Goal: Task Accomplishment & Management: Complete application form

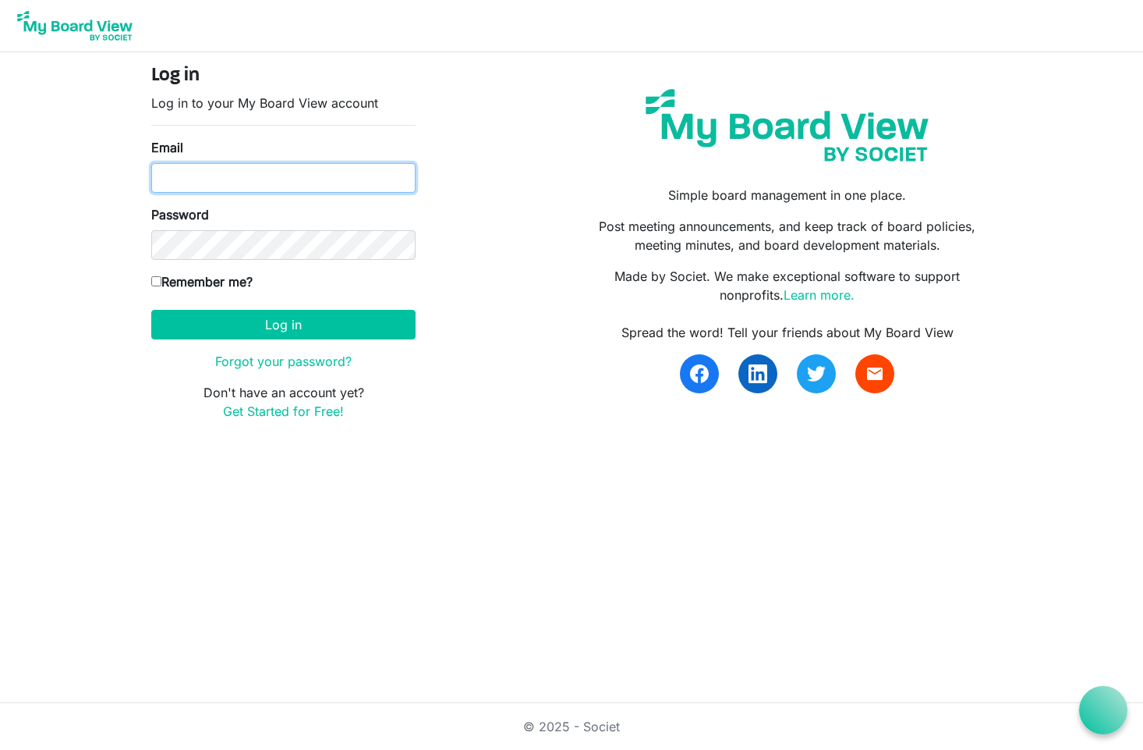
type input "[PERSON_NAME][EMAIL_ADDRESS][DOMAIN_NAME]"
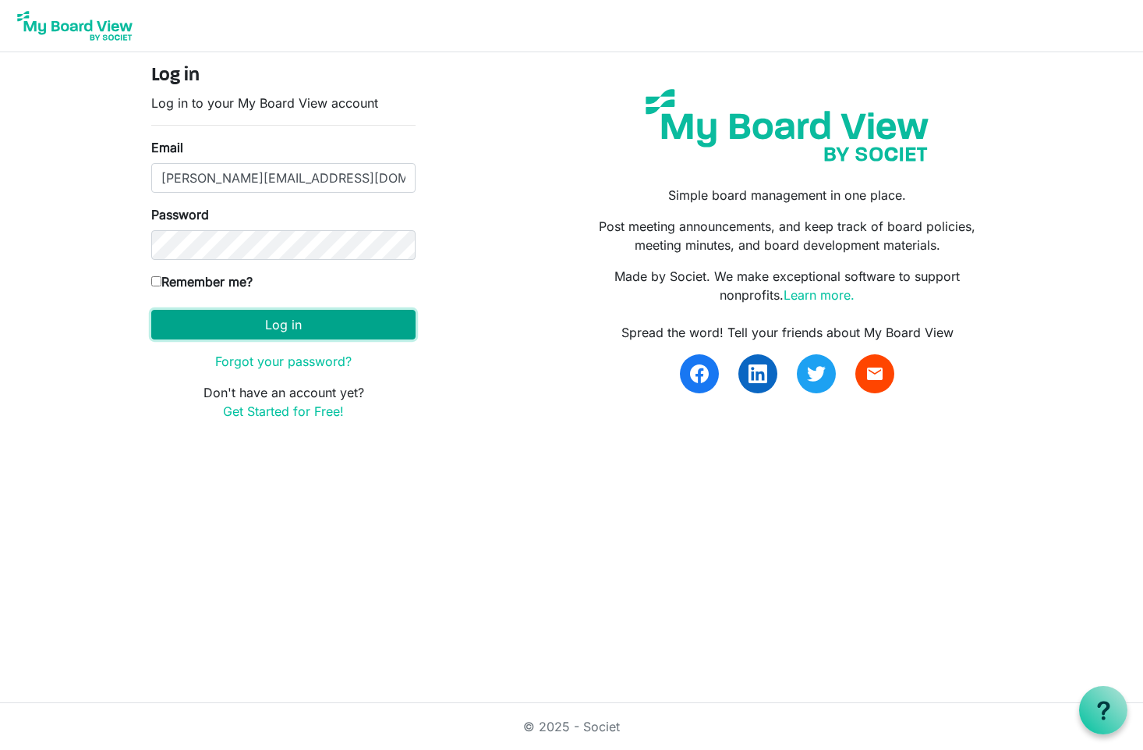
click at [284, 328] on button "Log in" at bounding box center [283, 325] width 264 height 30
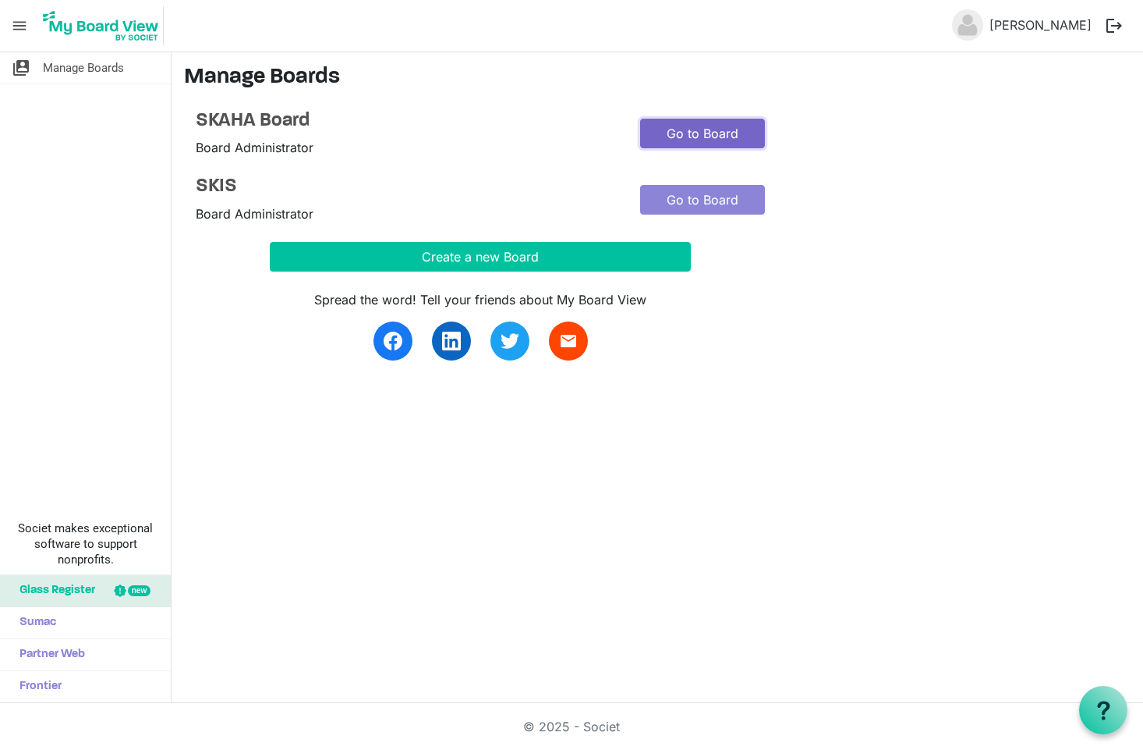
click at [685, 133] on link "Go to Board" at bounding box center [702, 134] width 125 height 30
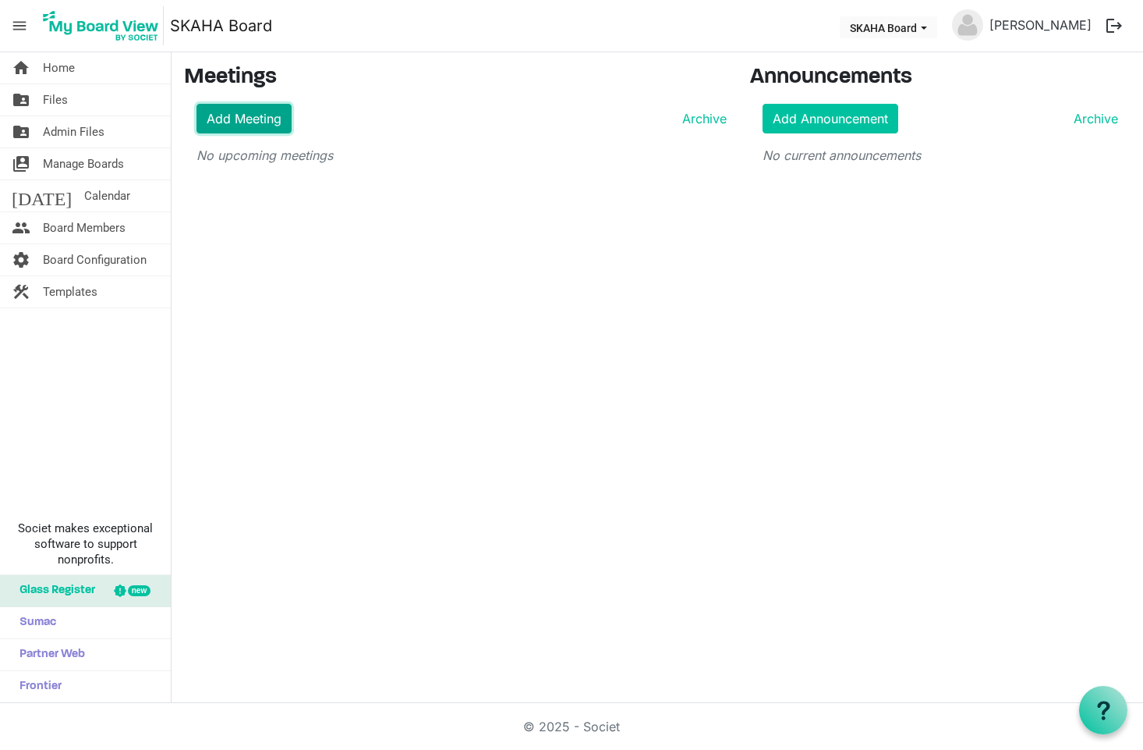
click at [268, 132] on link "Add Meeting" at bounding box center [244, 119] width 95 height 30
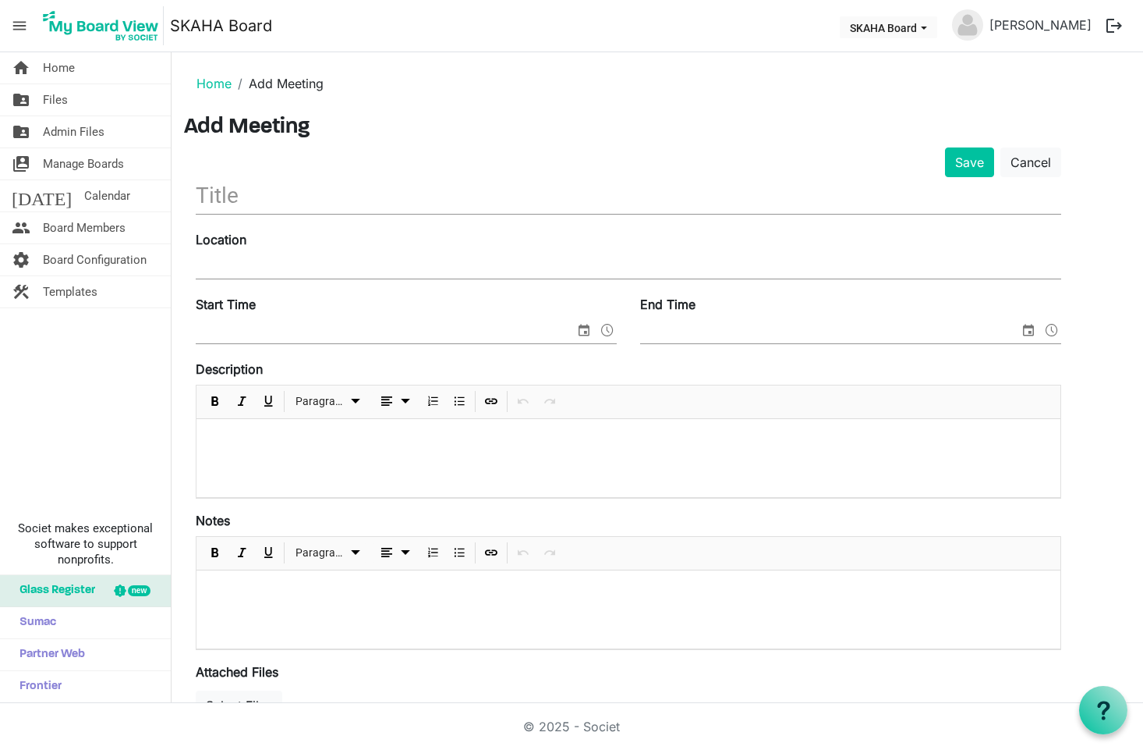
click at [340, 197] on input "text" at bounding box center [629, 195] width 866 height 37
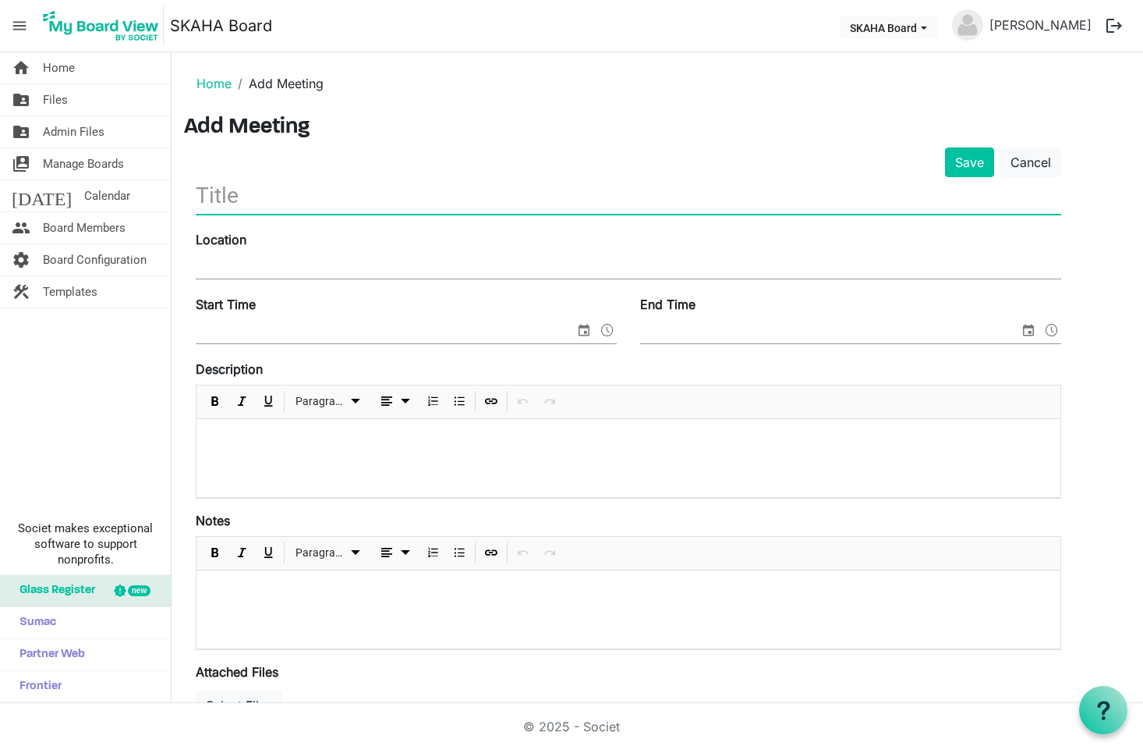
type input "S"
type input "October 2025"
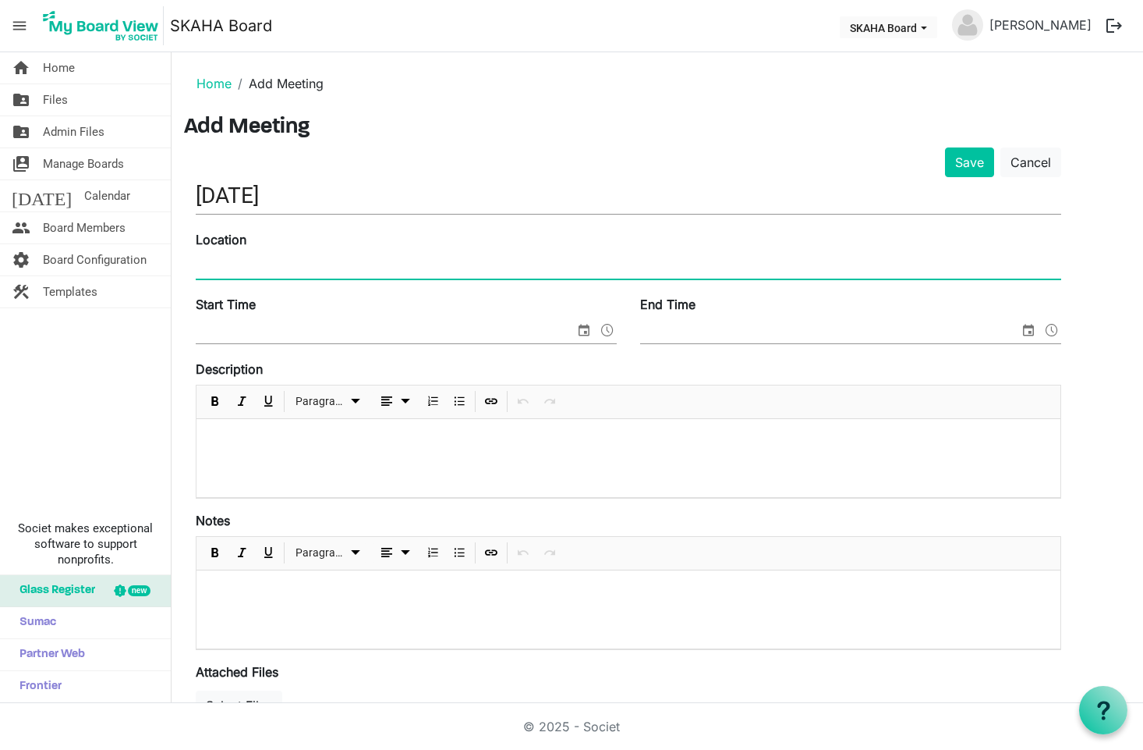
click at [296, 265] on input "Location" at bounding box center [629, 266] width 866 height 23
type input "Sno-King Renton Facility"
click at [250, 328] on input "Start Time" at bounding box center [385, 331] width 379 height 23
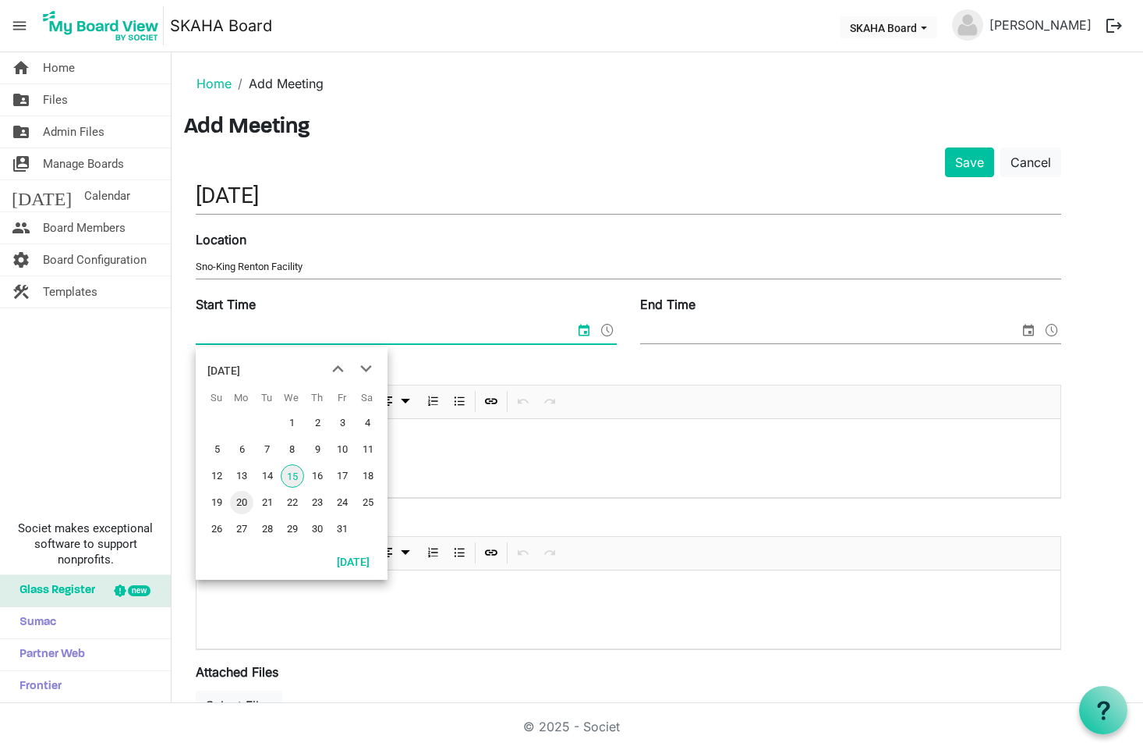
click at [246, 496] on span "20" at bounding box center [241, 502] width 23 height 23
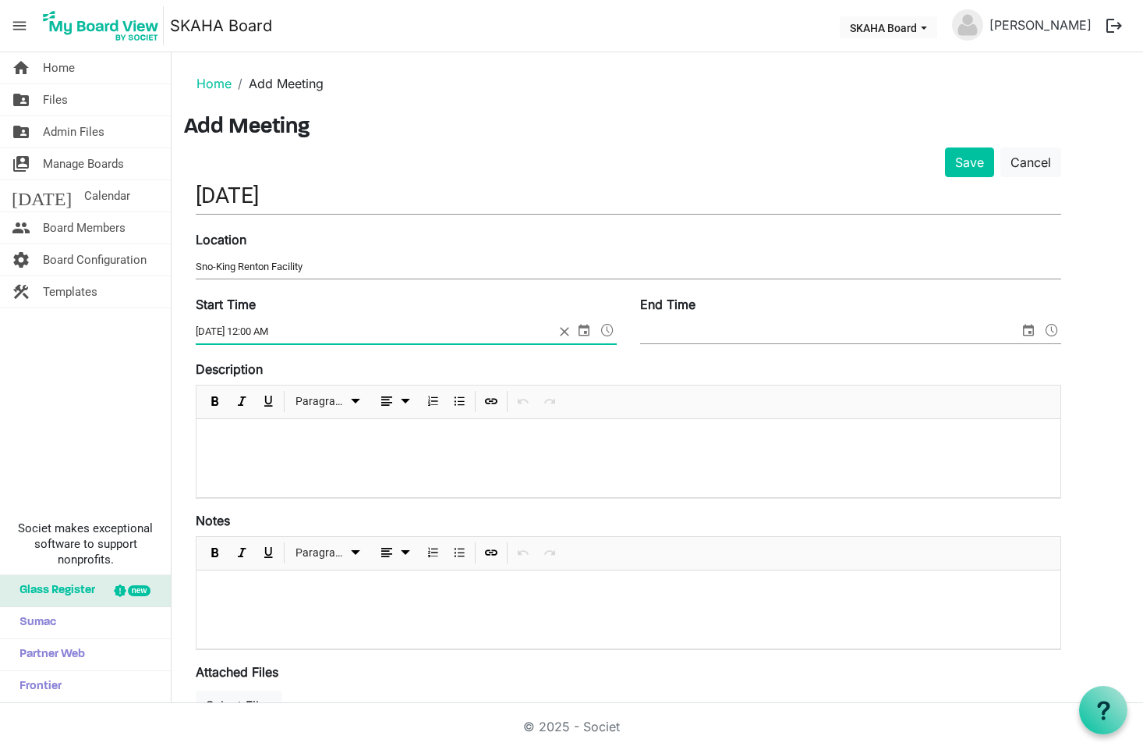
click at [605, 333] on span at bounding box center [607, 330] width 19 height 20
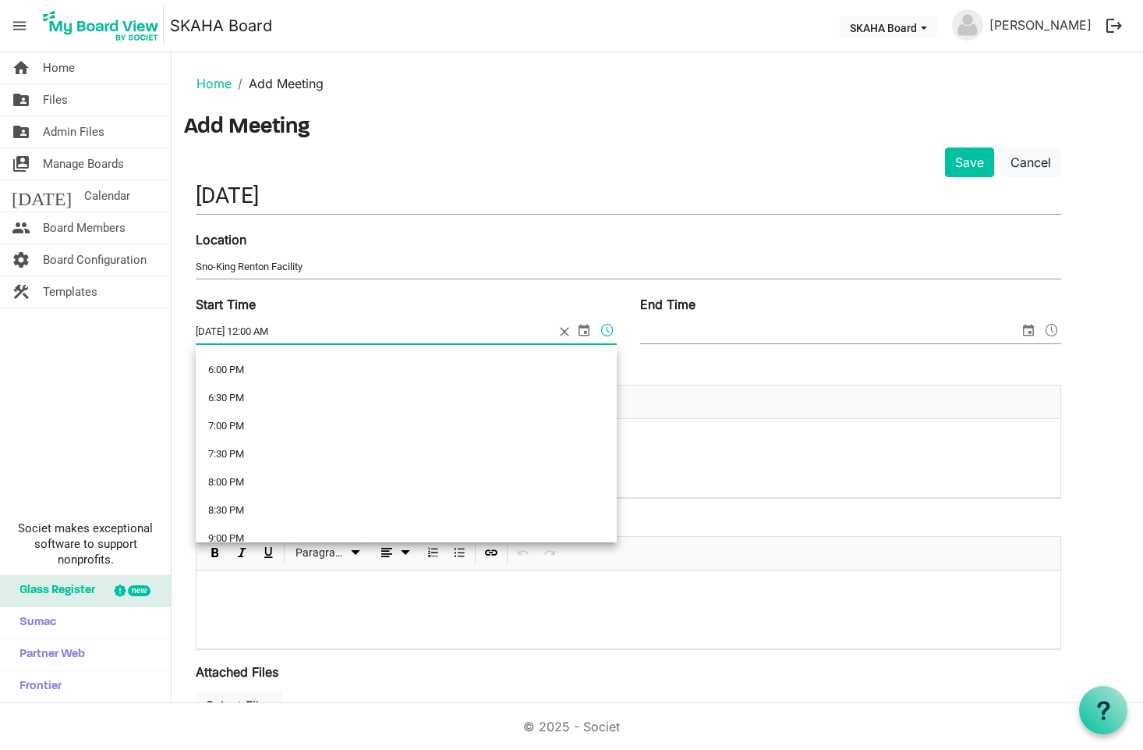
scroll to position [1025, 0]
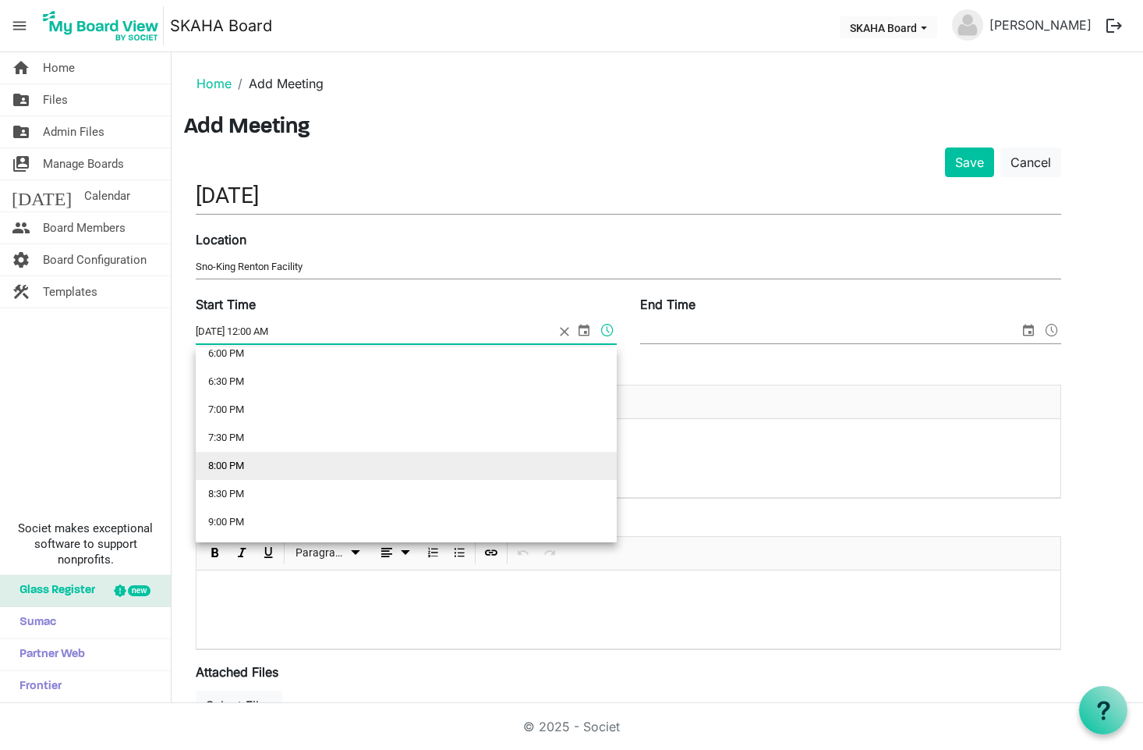
click at [315, 463] on li "8:00 PM" at bounding box center [406, 466] width 421 height 28
type input "10/20/2025 8:00 PM"
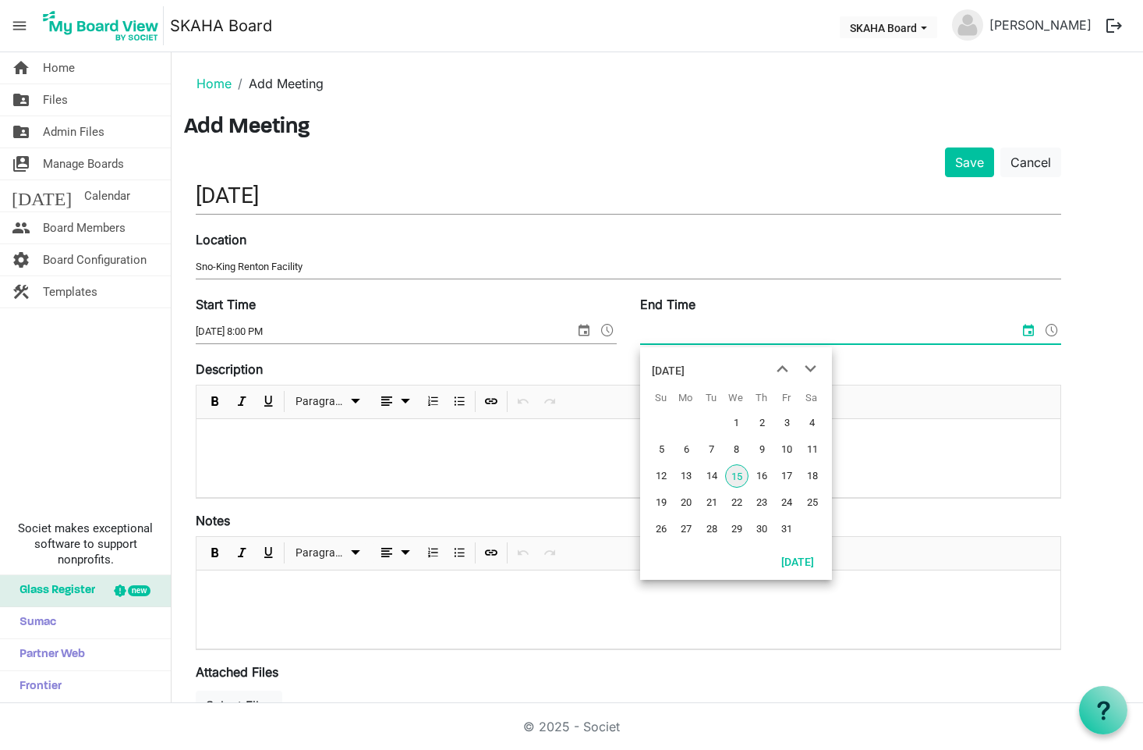
click at [727, 322] on input "End Time" at bounding box center [829, 331] width 379 height 23
click at [691, 489] on td "20" at bounding box center [685, 502] width 25 height 27
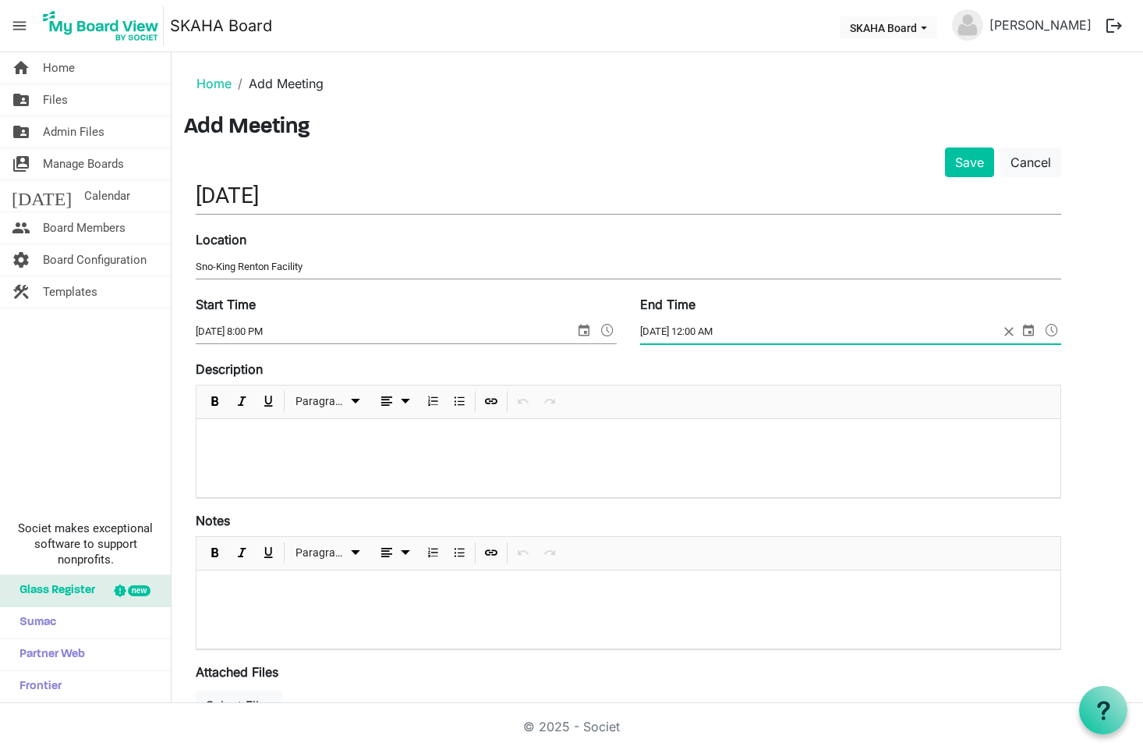
click at [1054, 333] on span at bounding box center [1052, 330] width 19 height 20
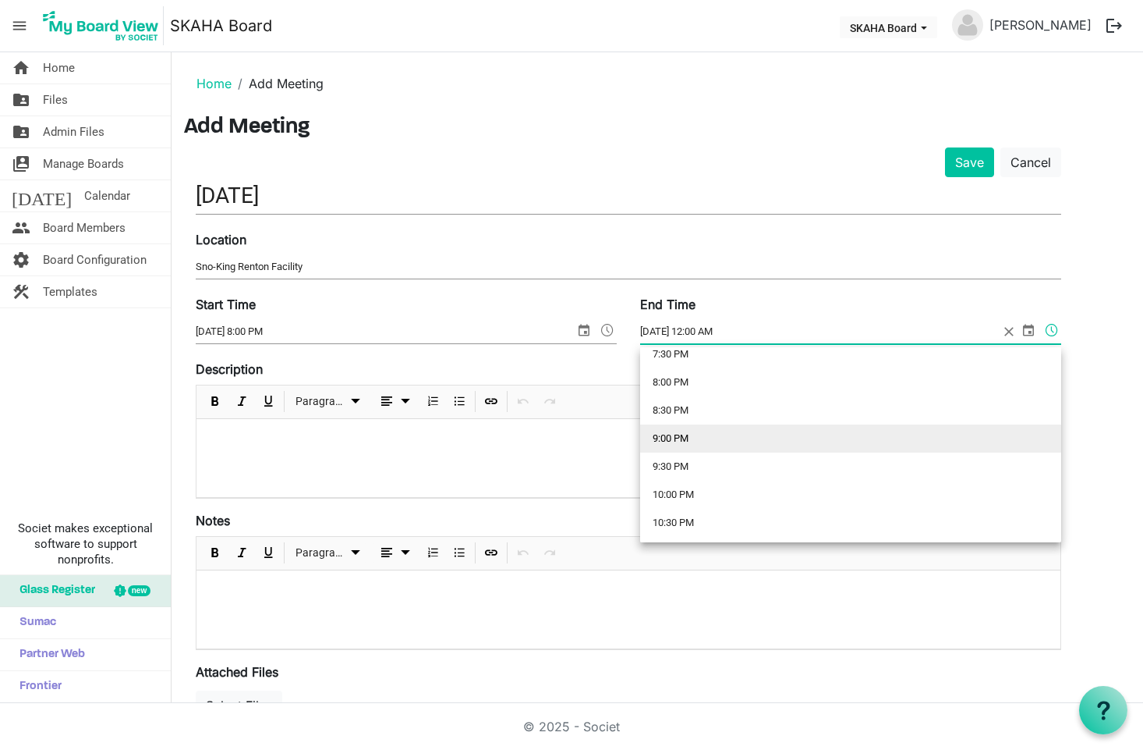
scroll to position [1111, 0]
click at [782, 425] on li "9:00 PM" at bounding box center [850, 436] width 421 height 28
type input "10/20/2025 9:00 PM"
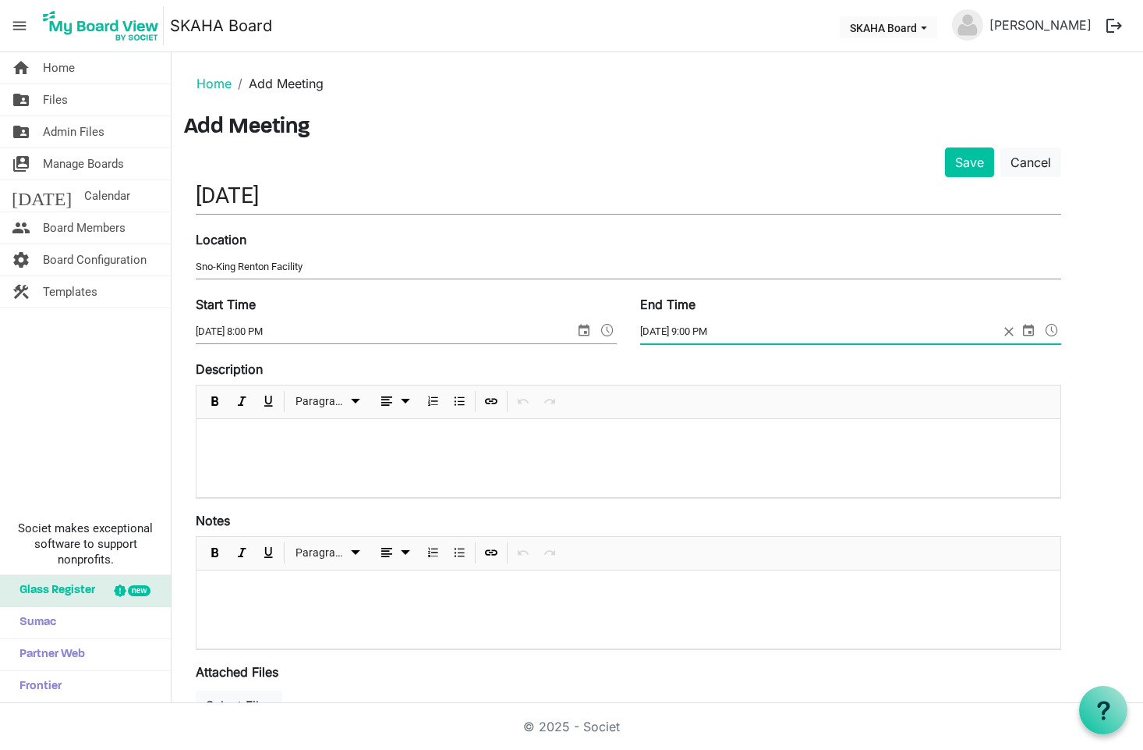
click at [300, 440] on p at bounding box center [628, 439] width 839 height 16
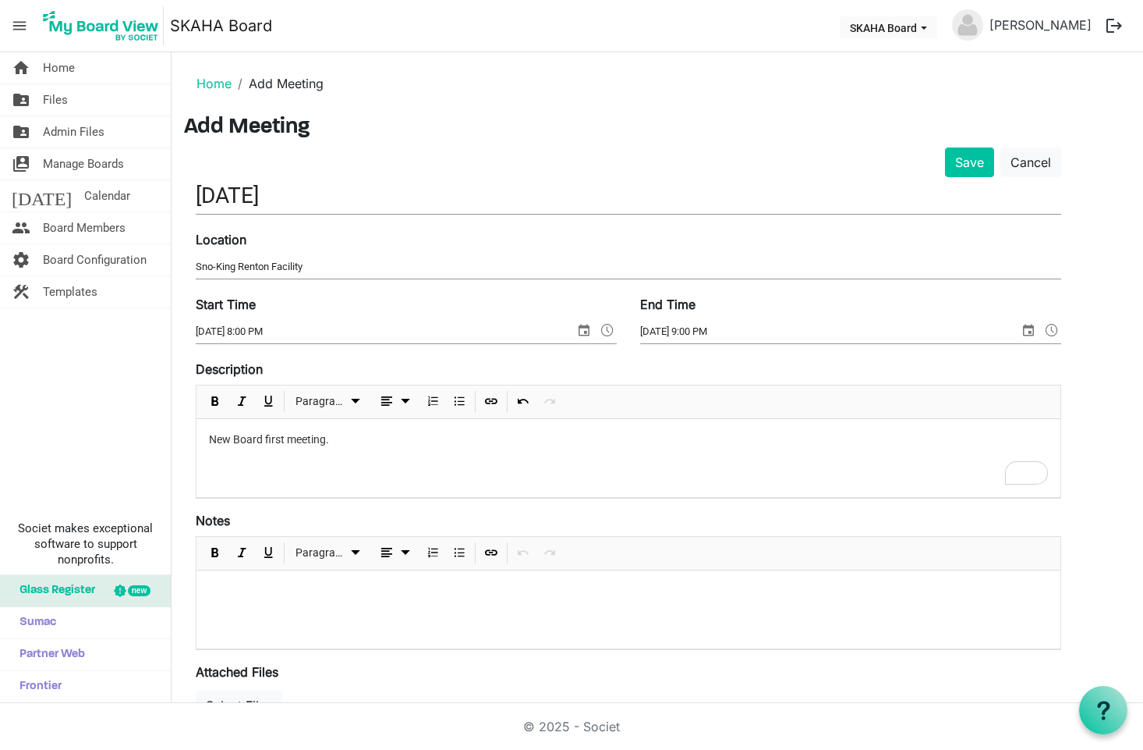
click at [329, 590] on p at bounding box center [628, 591] width 839 height 16
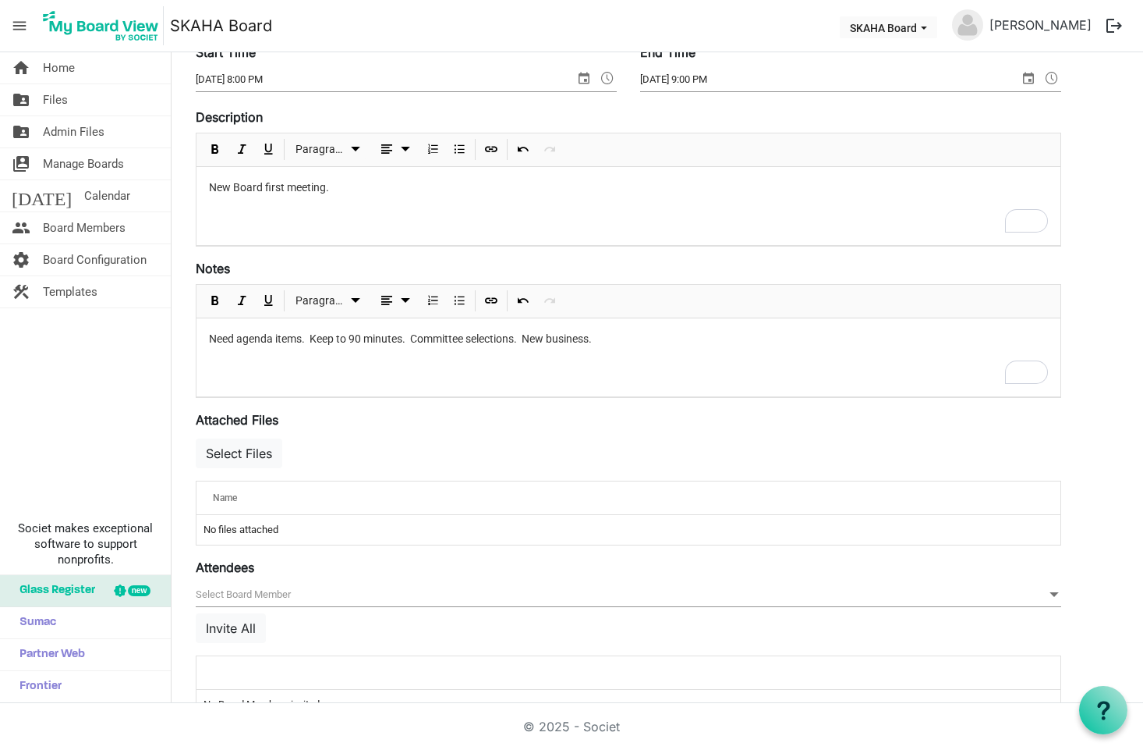
scroll to position [257, 0]
